Goal: Task Accomplishment & Management: Use online tool/utility

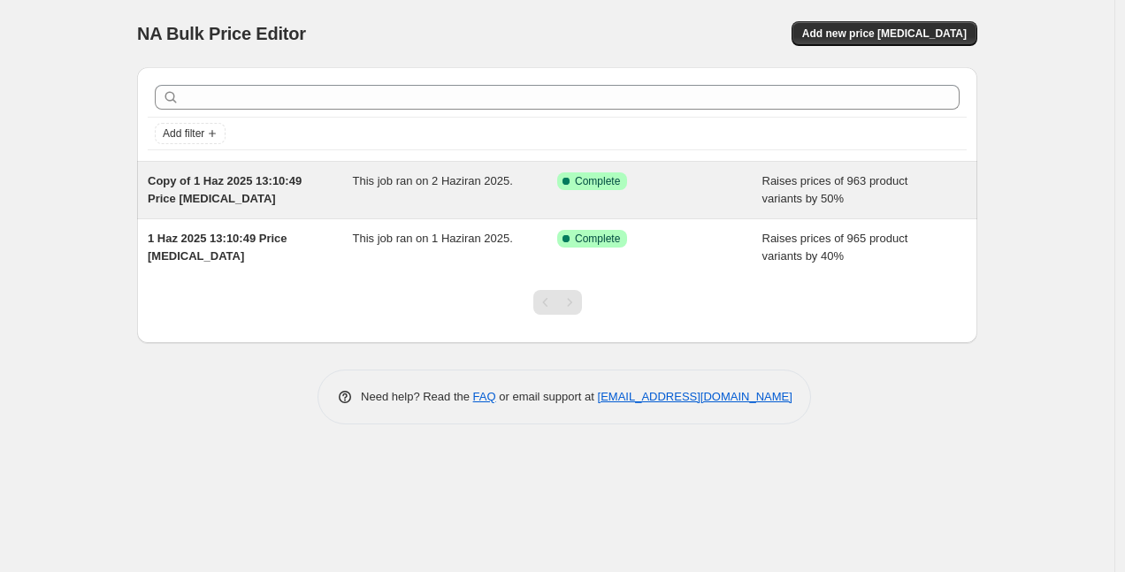
click at [327, 193] on div "Copy of 1 Haz 2025 13:10:49 Price [MEDICAL_DATA]" at bounding box center [250, 189] width 205 height 35
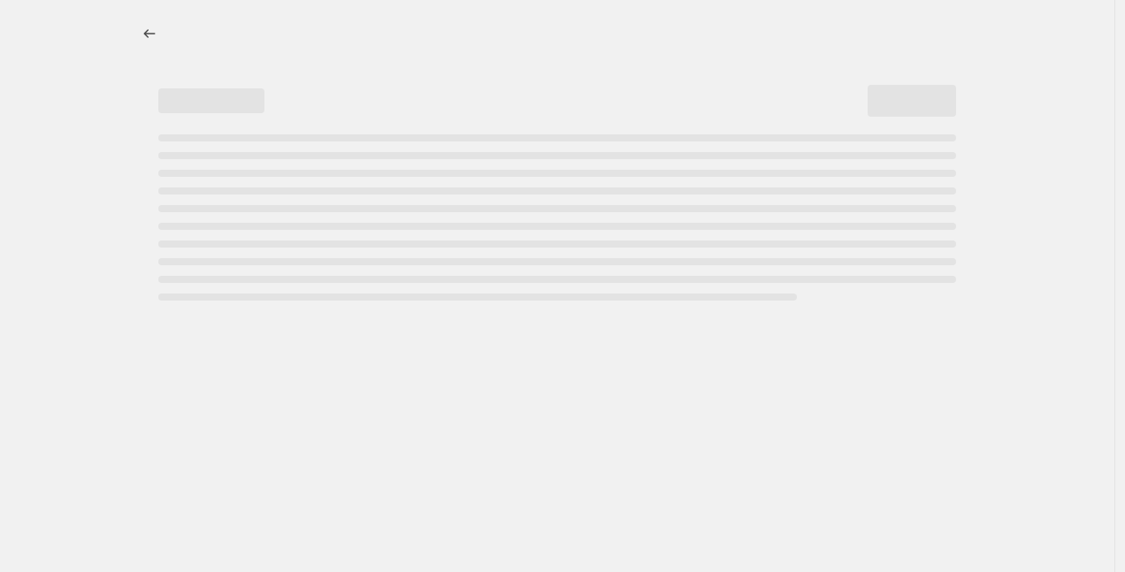
select select "percentage"
select select "no_change"
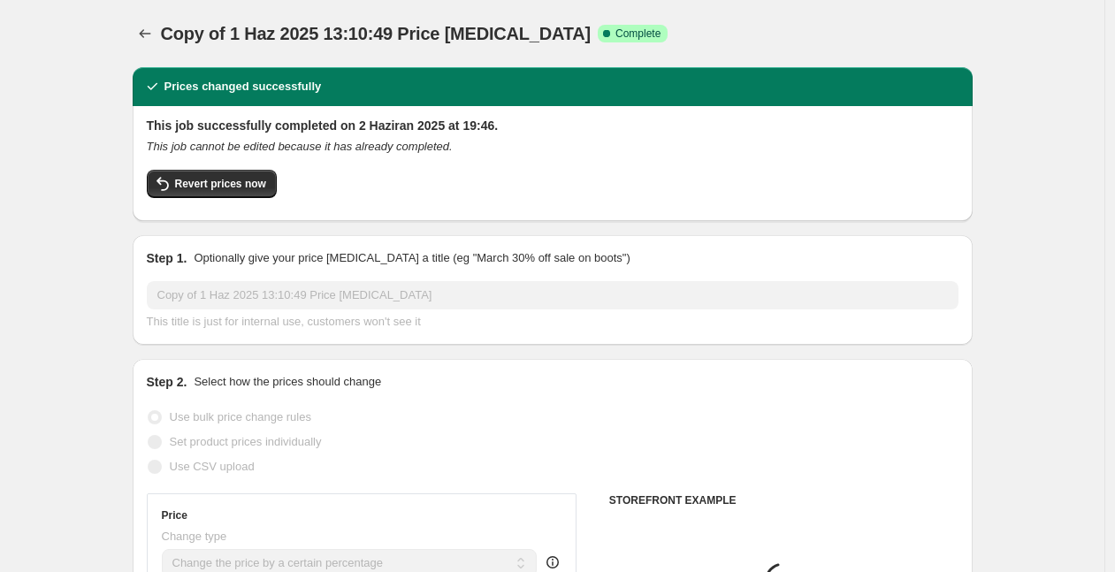
select select "collection"
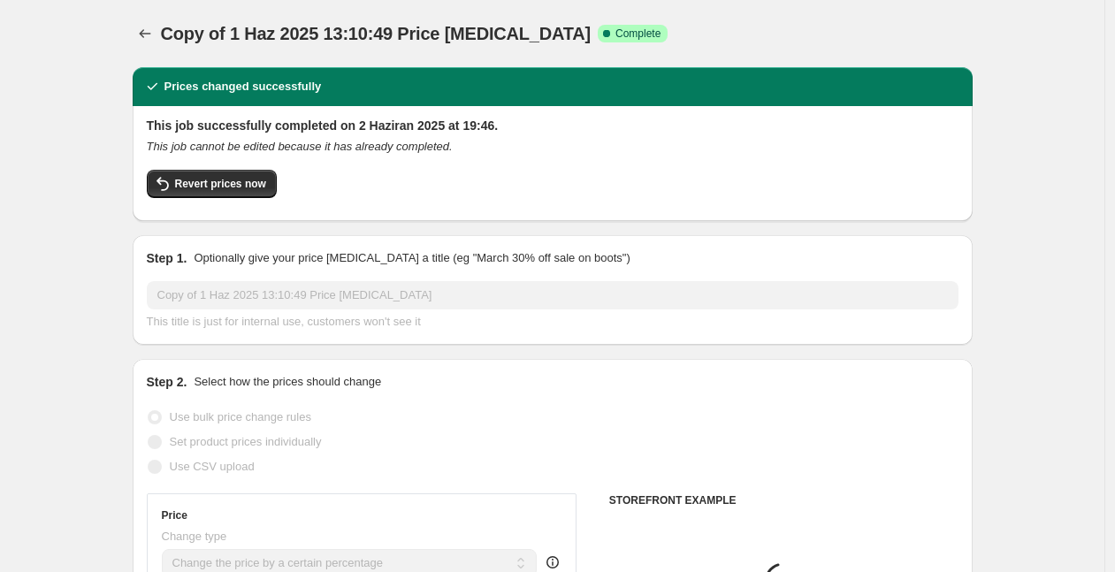
select select "collection"
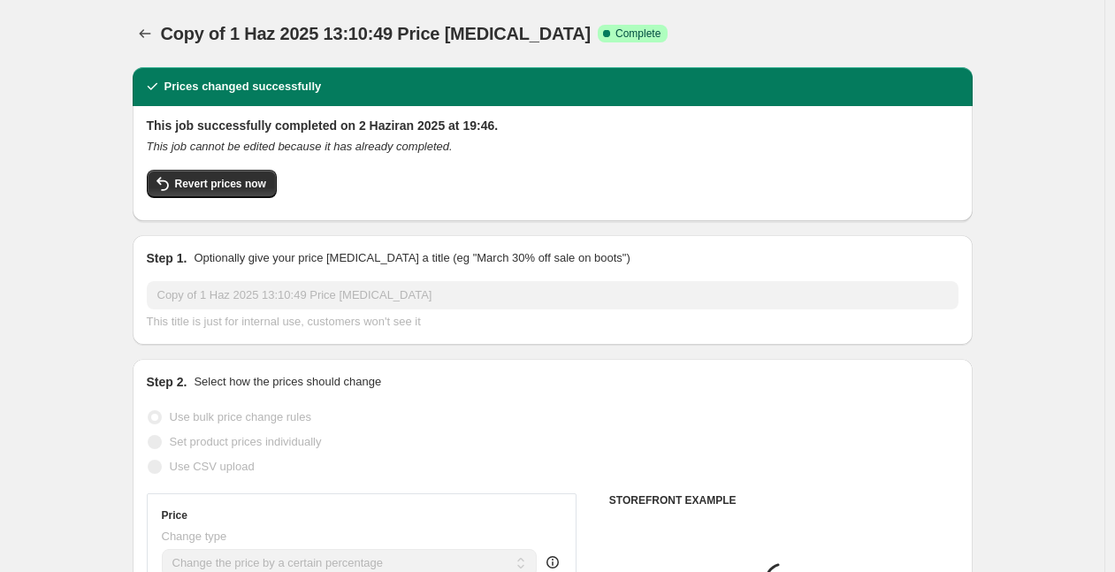
select select "collection"
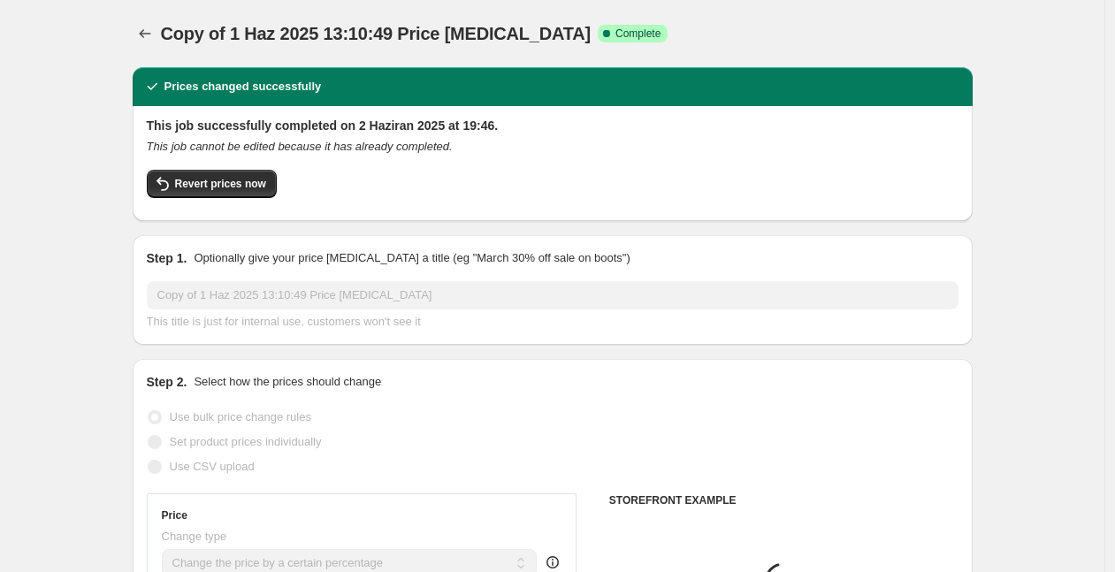
select select "collection"
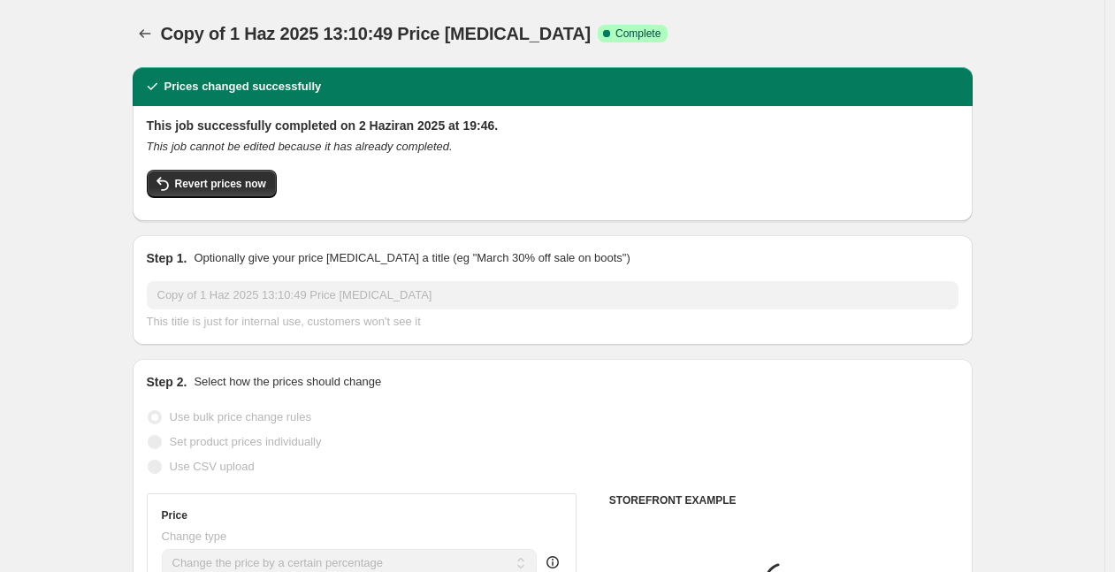
select select "collection"
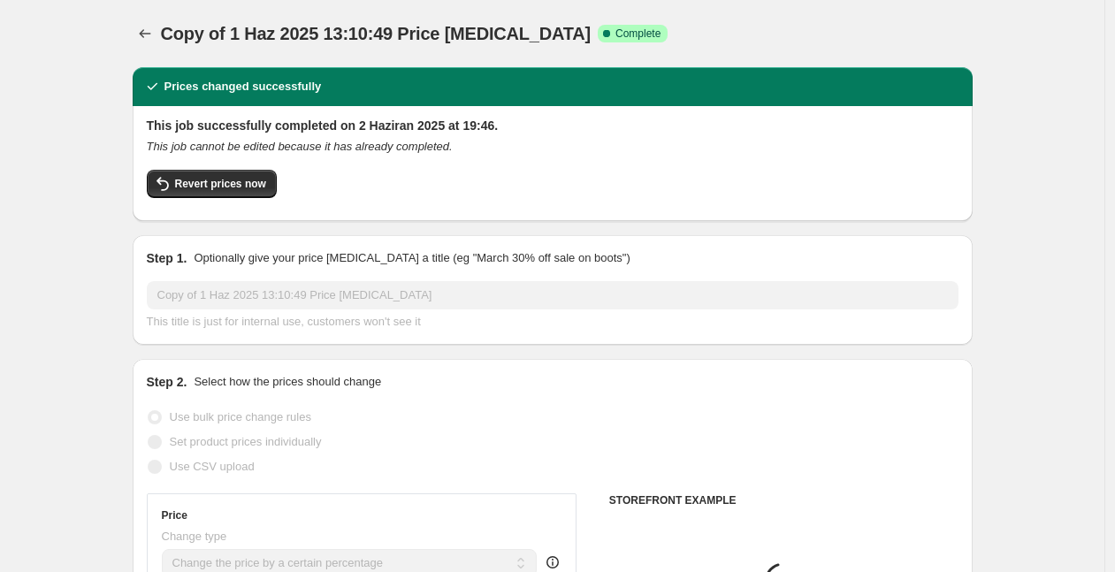
select select "collection"
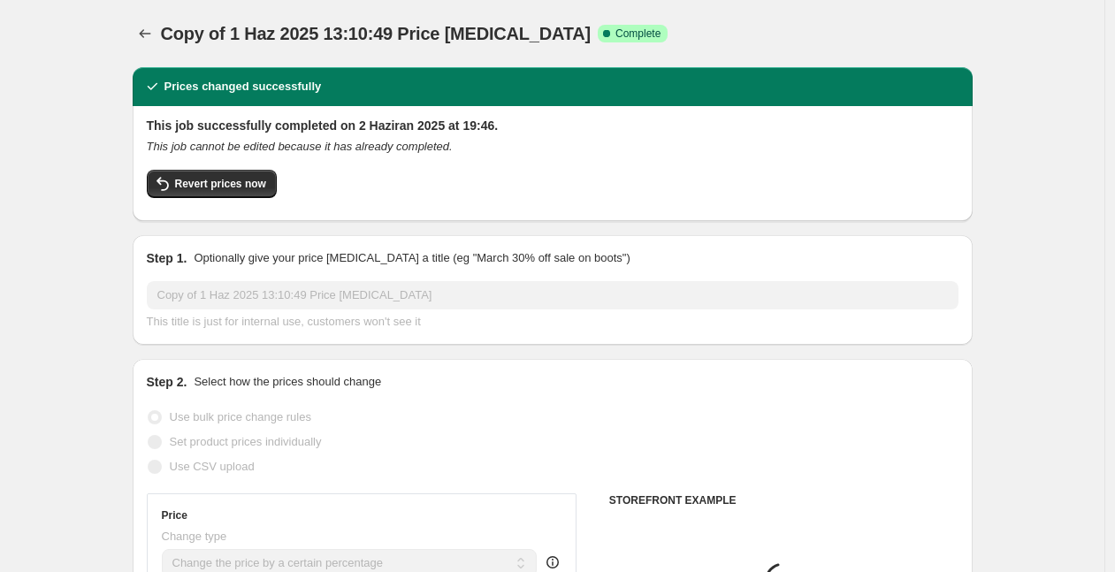
select select "collection"
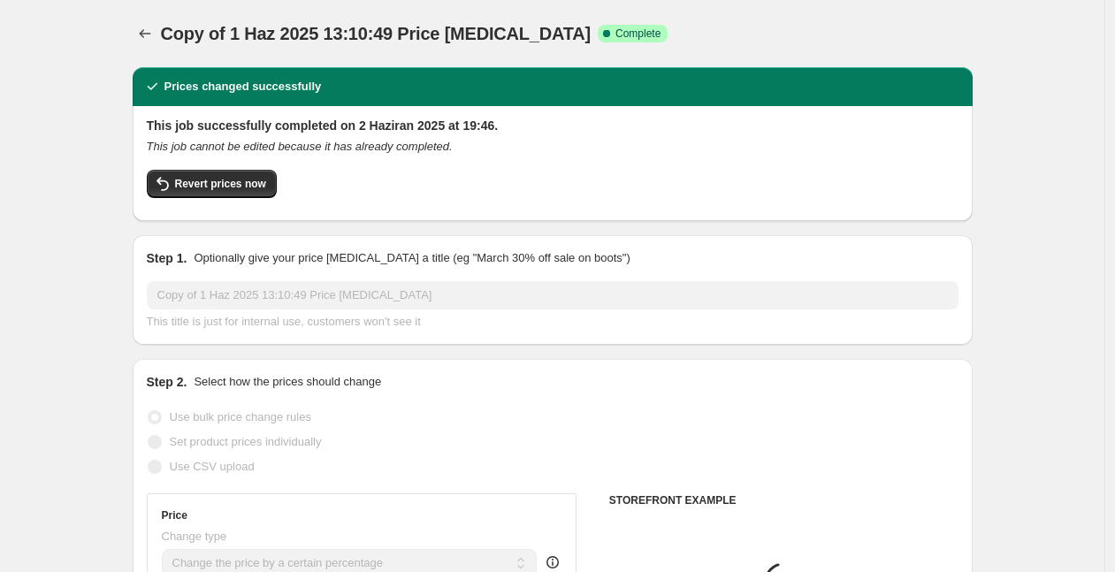
select select "collection"
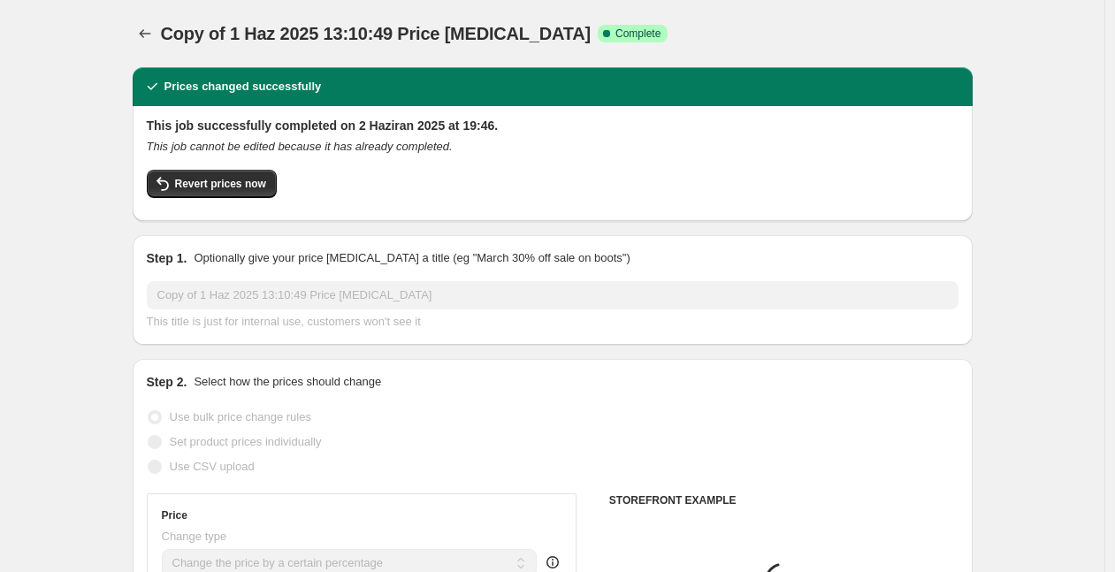
select select "collection"
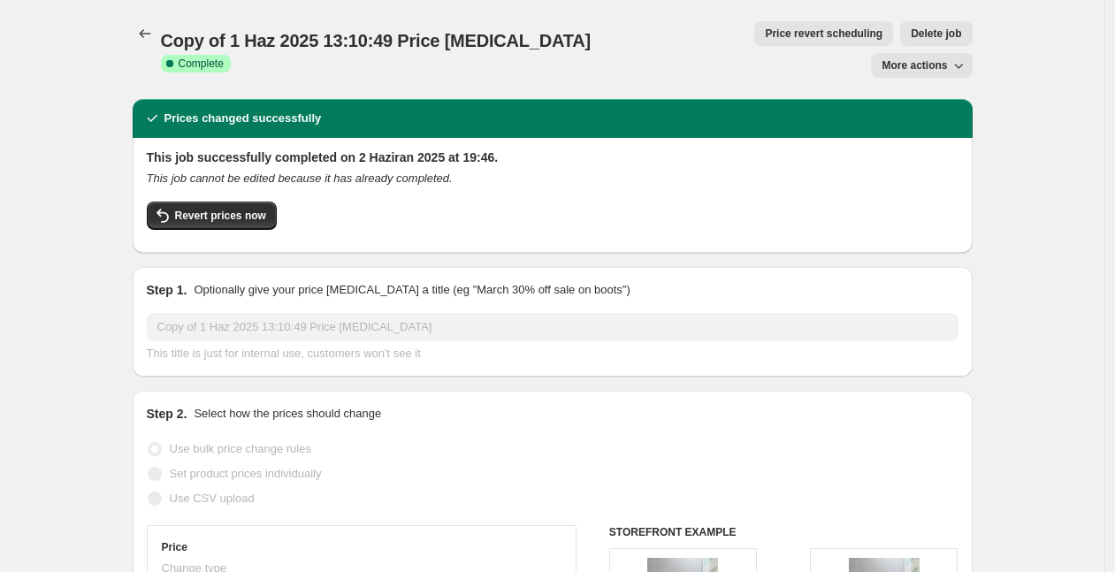
scroll to position [277, 0]
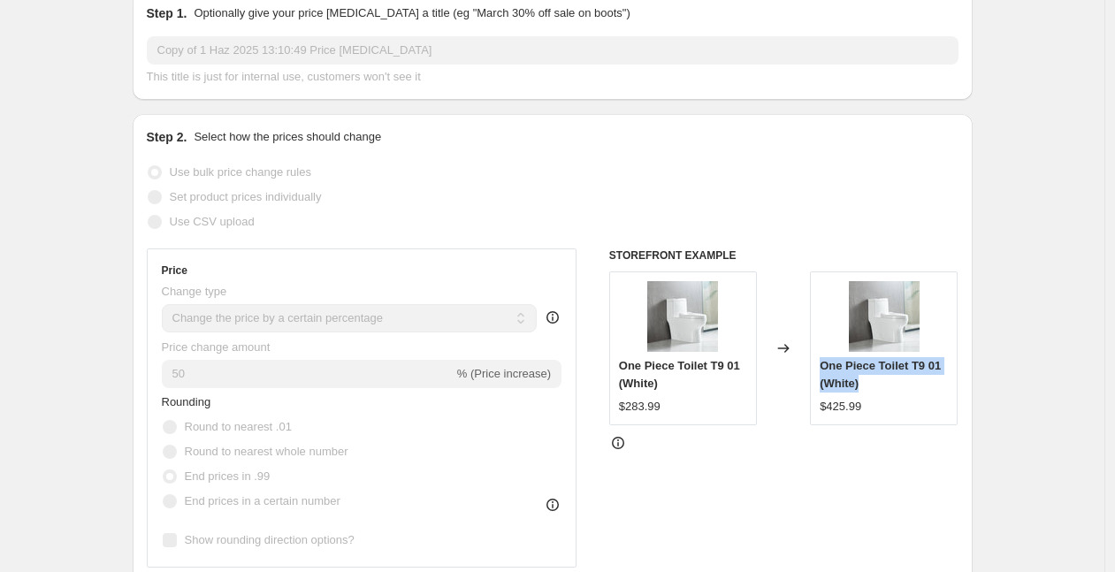
drag, startPoint x: 824, startPoint y: 334, endPoint x: 920, endPoint y: 348, distance: 96.6
click at [920, 348] on div "One Piece Toilet T9 01 (White) $425.99" at bounding box center [884, 349] width 148 height 154
copy span "One Piece Toilet T9 01 (White)"
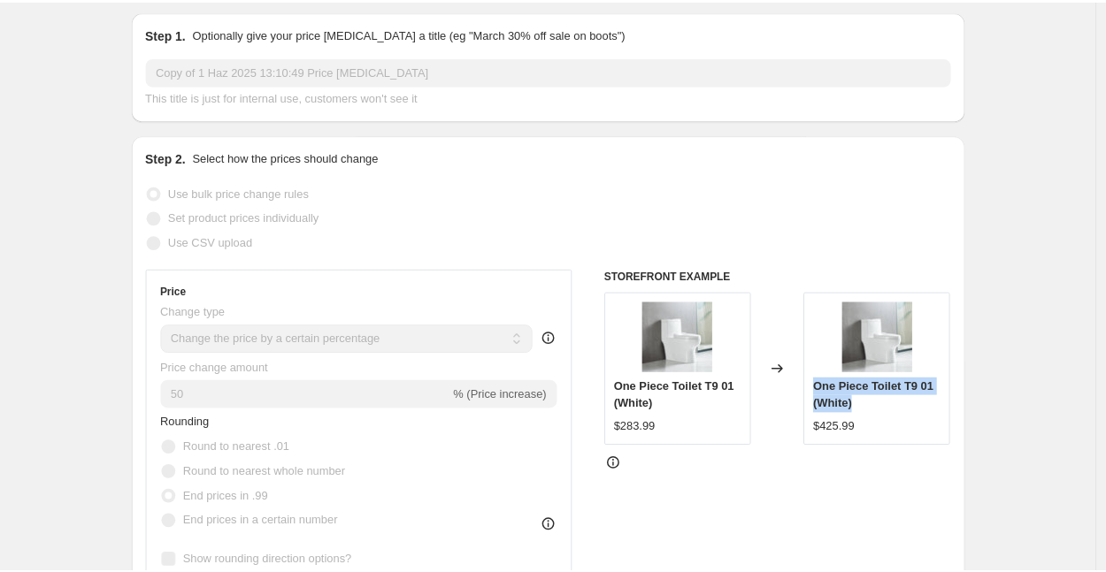
scroll to position [230, 0]
